Goal: Task Accomplishment & Management: Use online tool/utility

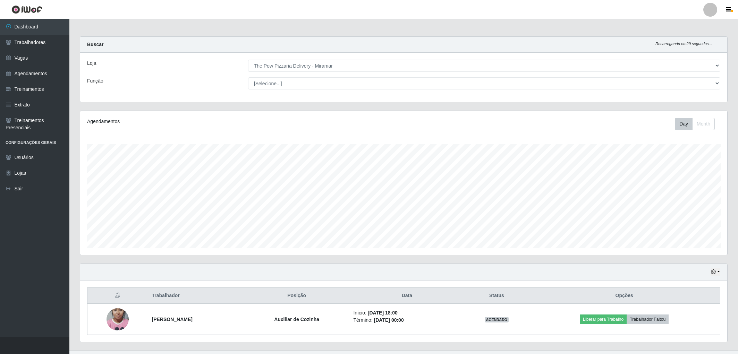
select select "322"
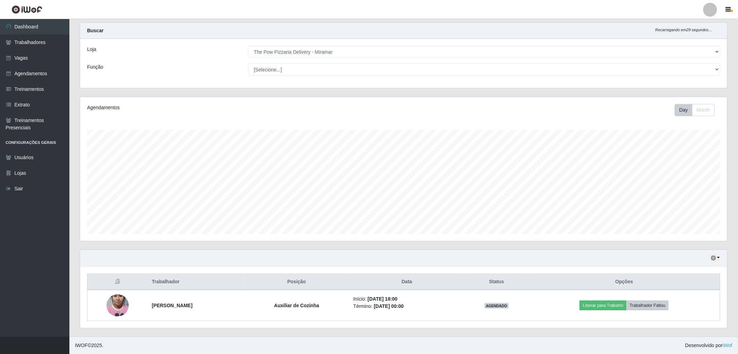
scroll to position [144, 647]
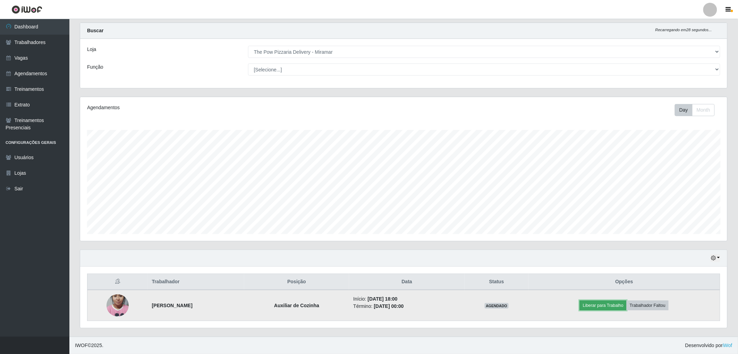
click at [611, 305] on button "Liberar para Trabalho" at bounding box center [603, 306] width 47 height 10
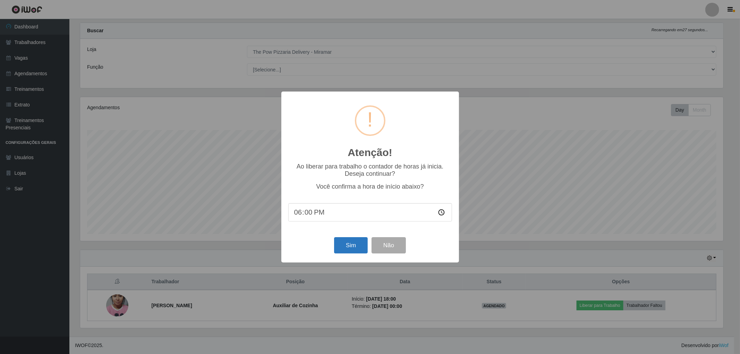
click at [358, 254] on div "Sim Não" at bounding box center [370, 246] width 164 height 20
click at [354, 248] on button "Sim" at bounding box center [351, 245] width 34 height 16
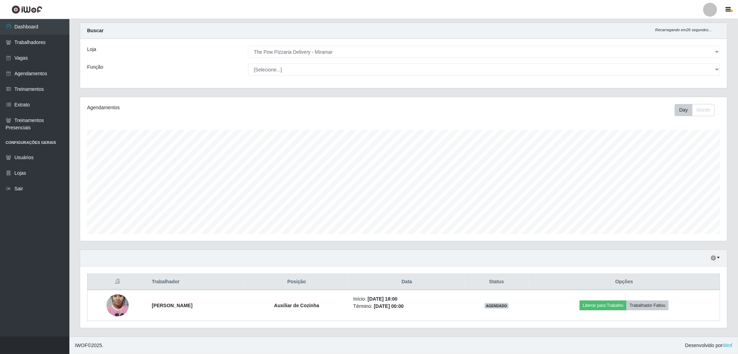
scroll to position [144, 649]
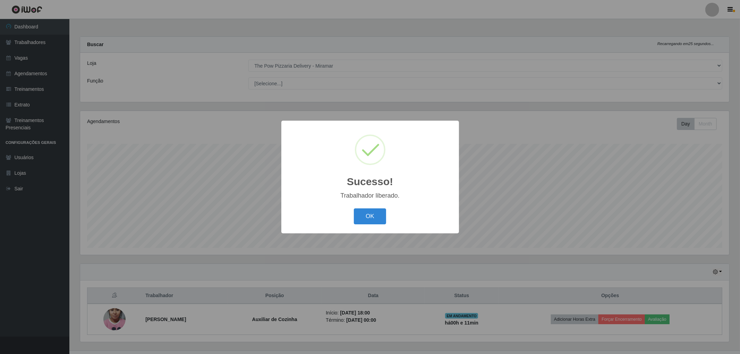
drag, startPoint x: 366, startPoint y: 215, endPoint x: 399, endPoint y: 221, distance: 33.4
click at [367, 214] on button "OK" at bounding box center [370, 217] width 32 height 16
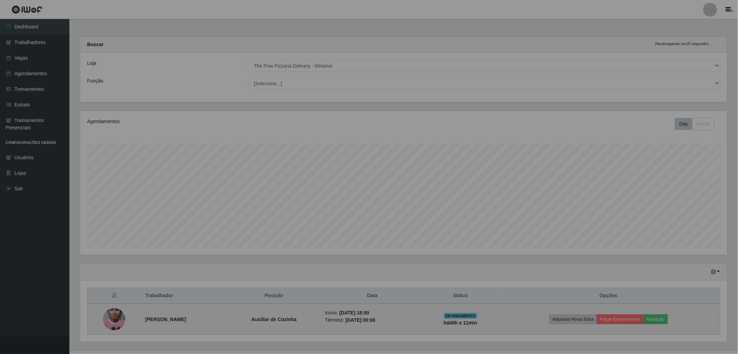
scroll to position [144, 647]
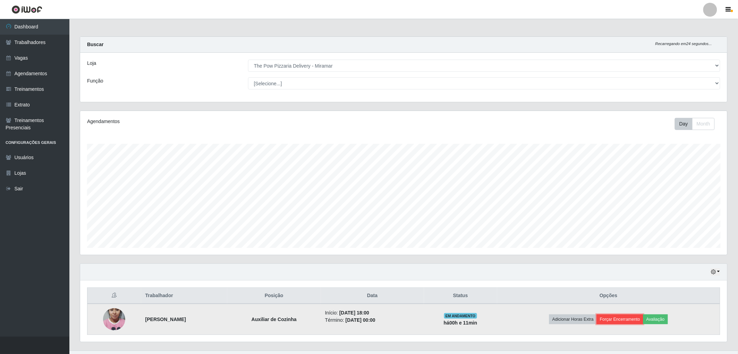
click at [628, 317] on button "Forçar Encerramento" at bounding box center [620, 320] width 46 height 10
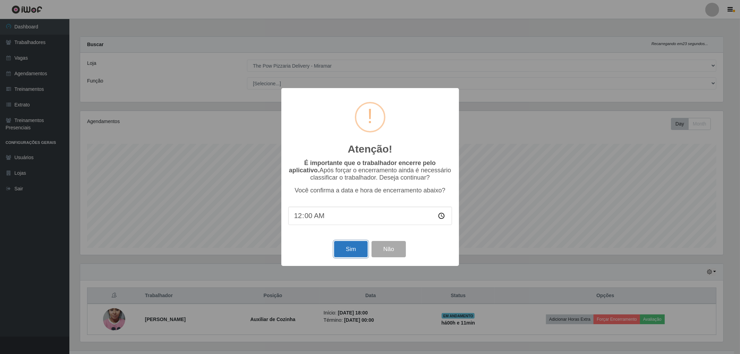
click at [357, 255] on button "Sim" at bounding box center [351, 249] width 34 height 16
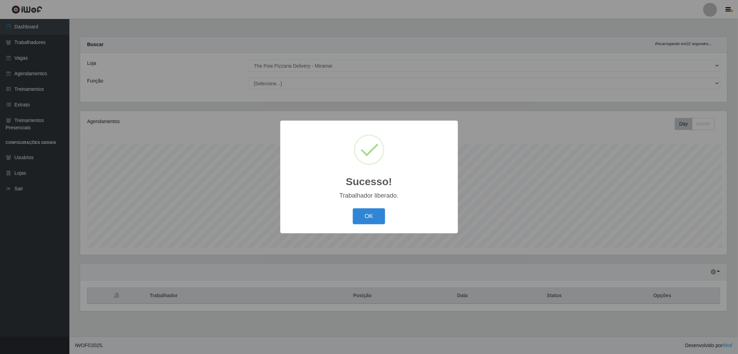
scroll to position [144, 649]
click at [380, 222] on button "OK" at bounding box center [370, 217] width 32 height 16
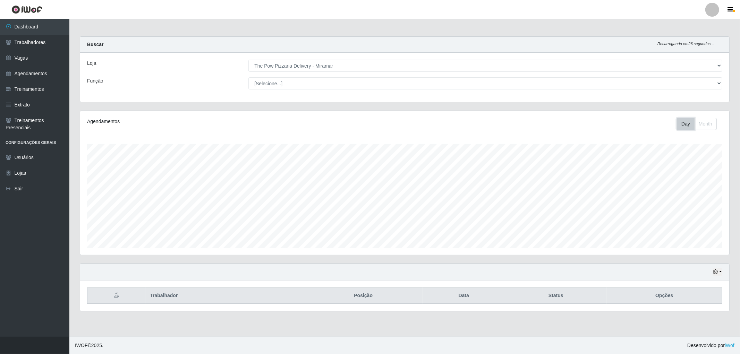
click at [687, 126] on button "Day" at bounding box center [686, 124] width 18 height 12
click at [705, 126] on button "Month" at bounding box center [705, 124] width 23 height 12
click at [680, 128] on button "Day" at bounding box center [686, 124] width 18 height 12
click at [702, 128] on button "Month" at bounding box center [705, 124] width 23 height 12
click at [678, 122] on button "Day" at bounding box center [686, 124] width 18 height 12
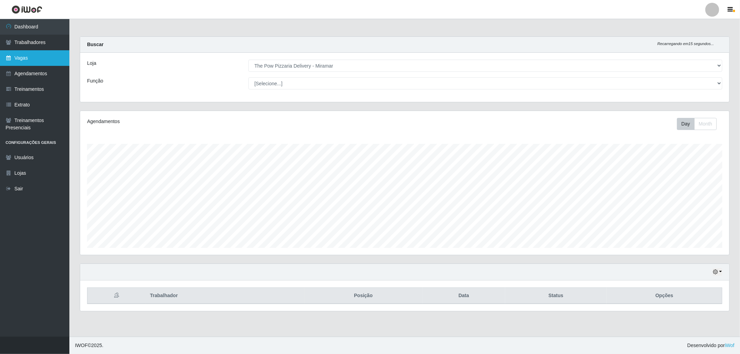
click at [50, 61] on link "Vagas" at bounding box center [34, 58] width 69 height 16
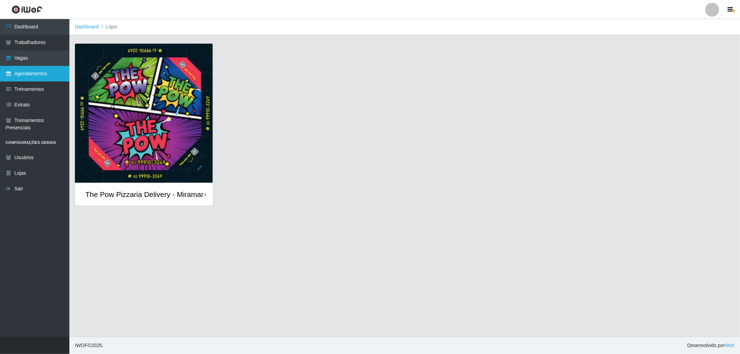
click at [46, 70] on link "Agendamentos" at bounding box center [34, 74] width 69 height 16
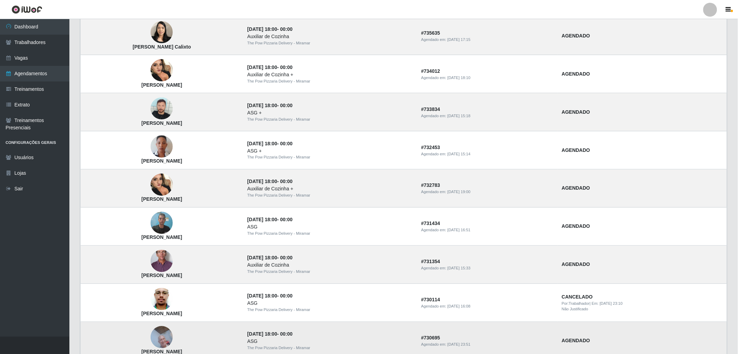
scroll to position [370, 0]
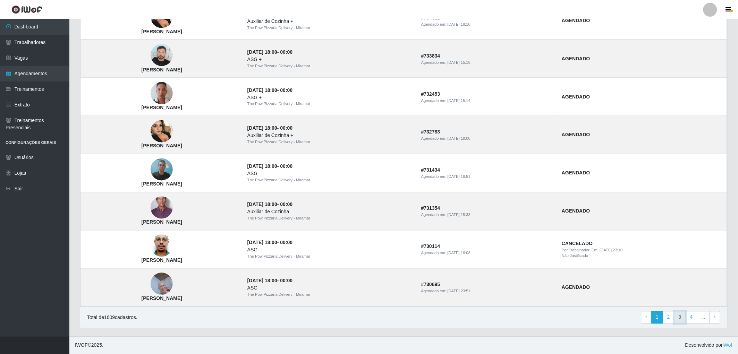
click at [682, 318] on link "3" at bounding box center [680, 318] width 12 height 12
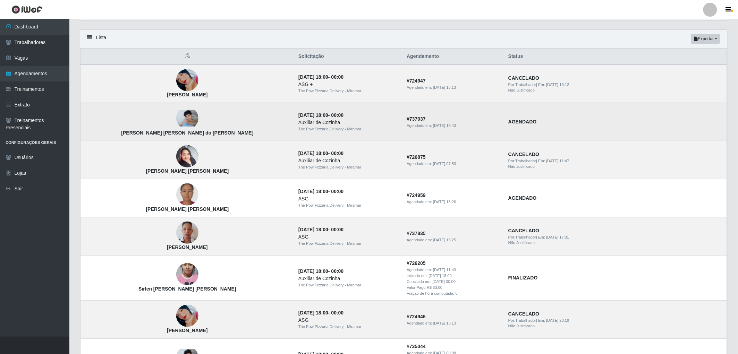
scroll to position [39, 0]
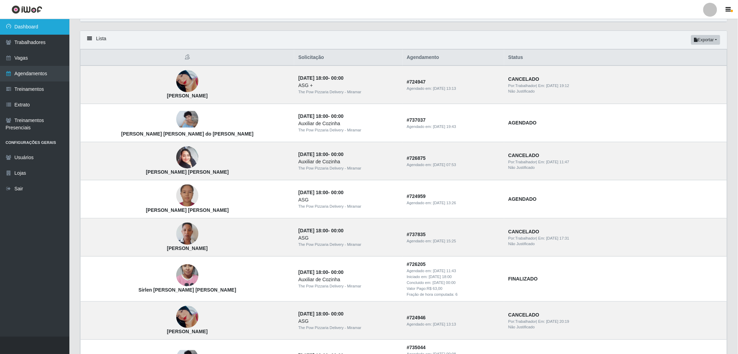
click at [25, 25] on link "Dashboard" at bounding box center [34, 27] width 69 height 16
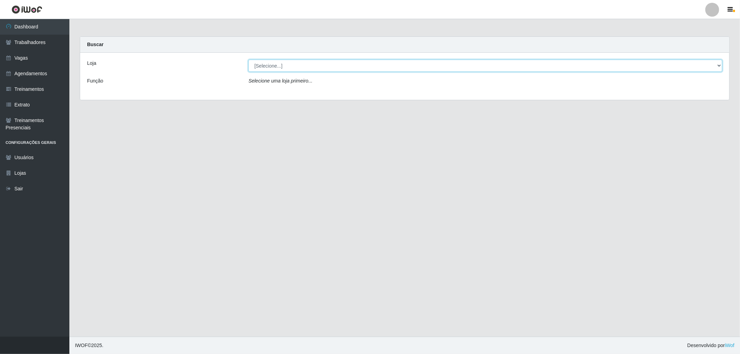
click at [305, 66] on select "[Selecione...] The Pow Pizzaria Delivery - [GEOGRAPHIC_DATA]" at bounding box center [485, 66] width 474 height 12
select select "322"
click at [248, 60] on select "[Selecione...] The Pow Pizzaria Delivery - [GEOGRAPHIC_DATA]" at bounding box center [485, 66] width 474 height 12
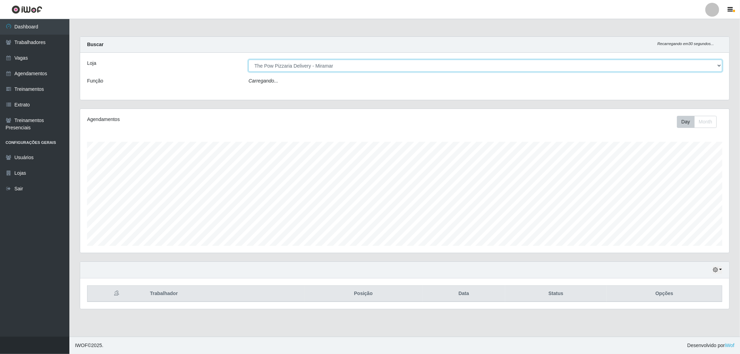
scroll to position [144, 649]
